Goal: Navigation & Orientation: Find specific page/section

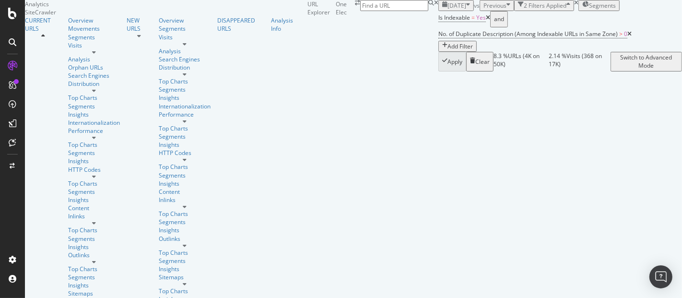
scroll to position [426, 0]
click at [68, 166] on div "HTTP Codes" at bounding box center [94, 170] width 52 height 8
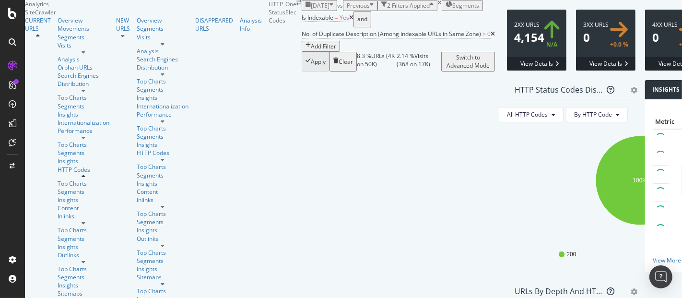
click at [330, 10] on icon "button" at bounding box center [332, 5] width 4 height 8
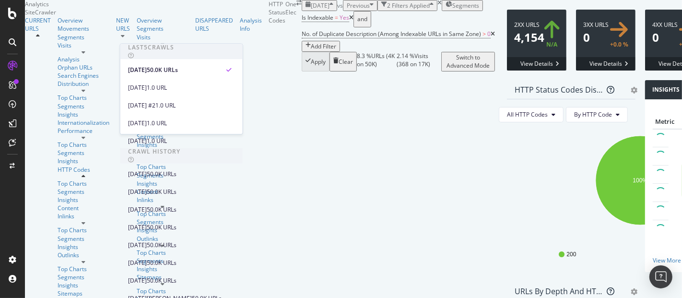
click at [330, 10] on icon "button" at bounding box center [332, 5] width 4 height 8
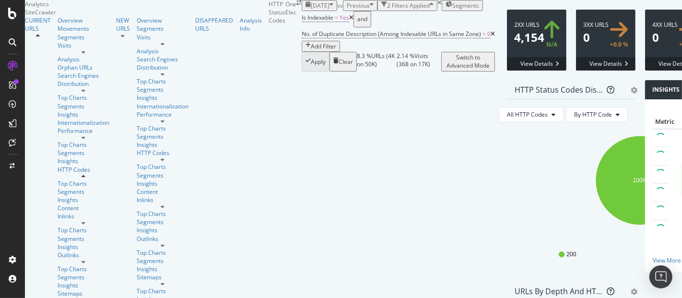
scroll to position [53, 0]
click at [491, 37] on icon at bounding box center [493, 34] width 4 height 6
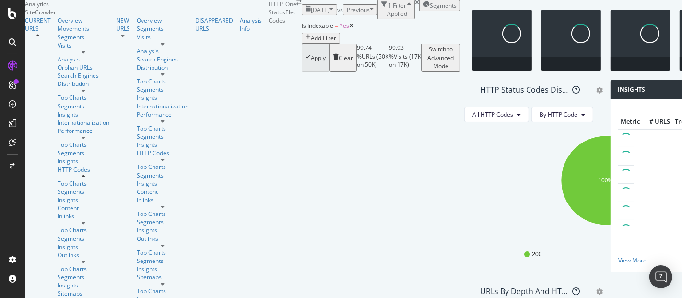
click at [349, 29] on icon at bounding box center [351, 26] width 4 height 6
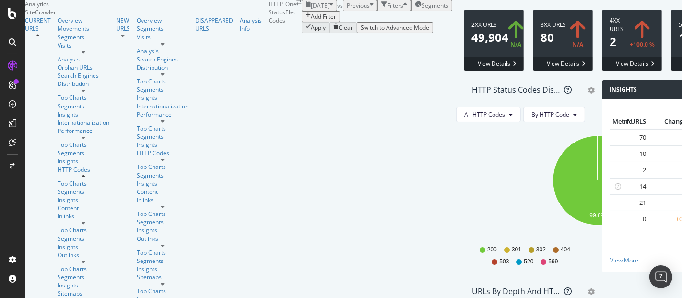
scroll to position [212, 0]
click at [64, 88] on link "Distribution" at bounding box center [84, 84] width 52 height 8
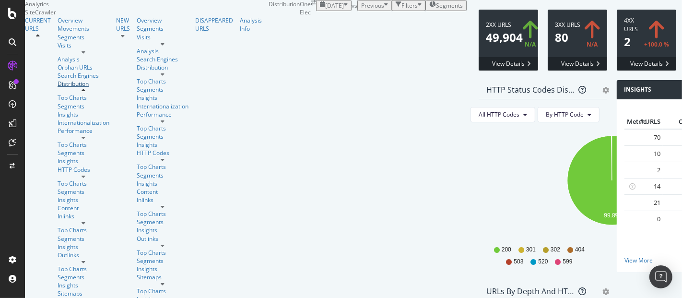
scroll to position [168, 0]
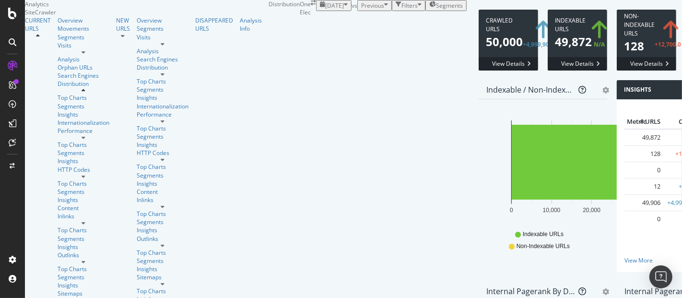
click at [612, 116] on div "Insights Metric # URLS Change Trend Indexable URLs 49,872 N/A Non-Indexable URL…" at bounding box center [681, 181] width 138 height 202
